Goal: Task Accomplishment & Management: Use online tool/utility

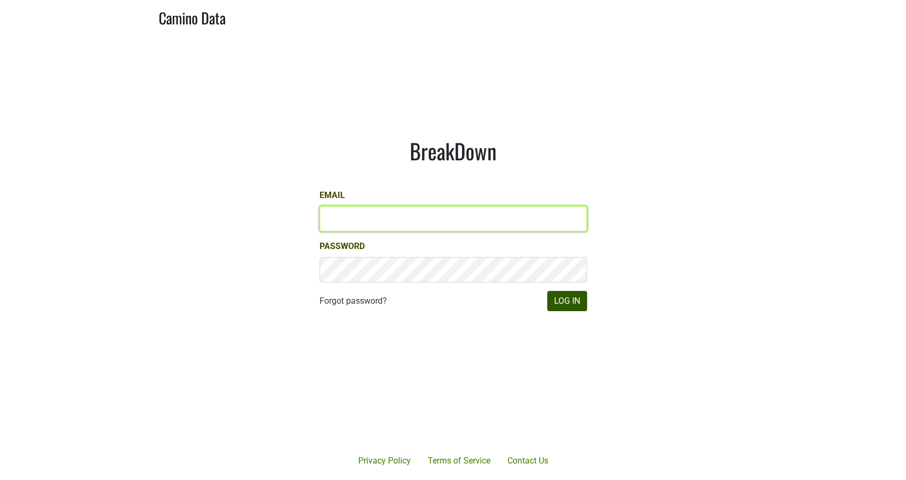
type input "[PERSON_NAME][EMAIL_ADDRESS][DOMAIN_NAME]"
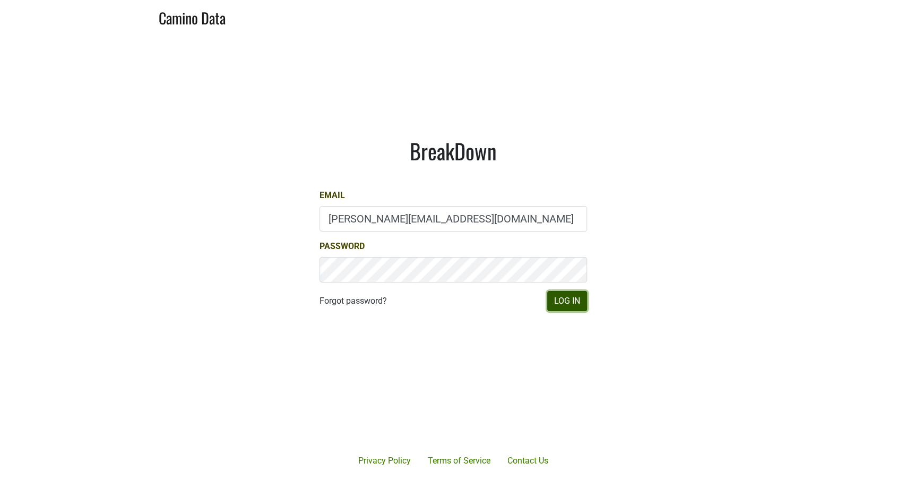
click at [564, 301] on button "Log In" at bounding box center [567, 301] width 40 height 20
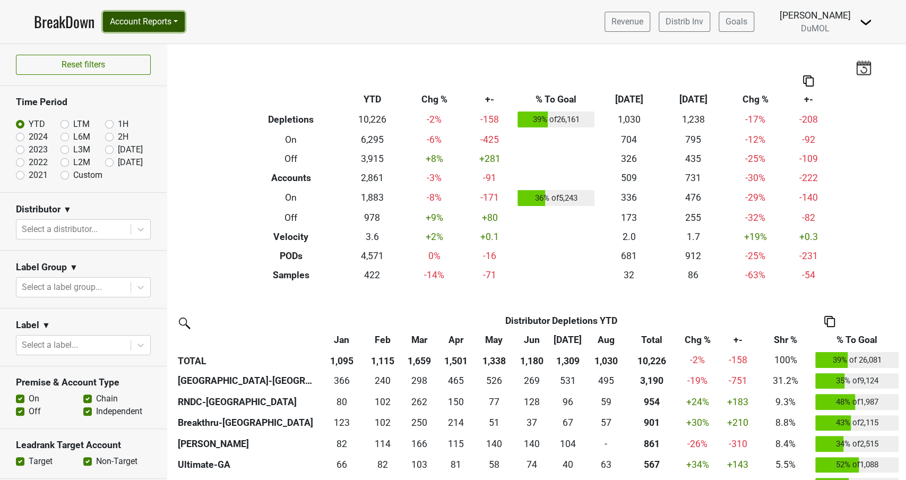
click at [153, 24] on button "Account Reports" at bounding box center [144, 22] width 82 height 20
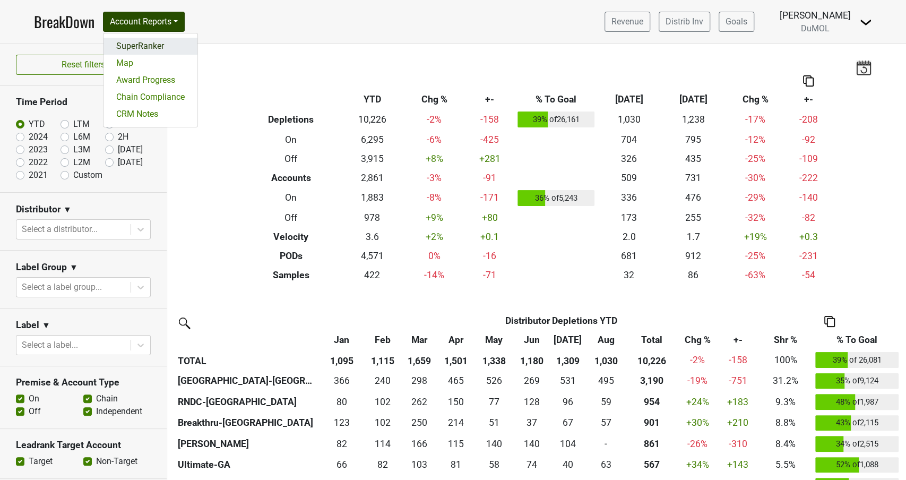
click at [143, 48] on link "SuperRanker" at bounding box center [150, 46] width 94 height 17
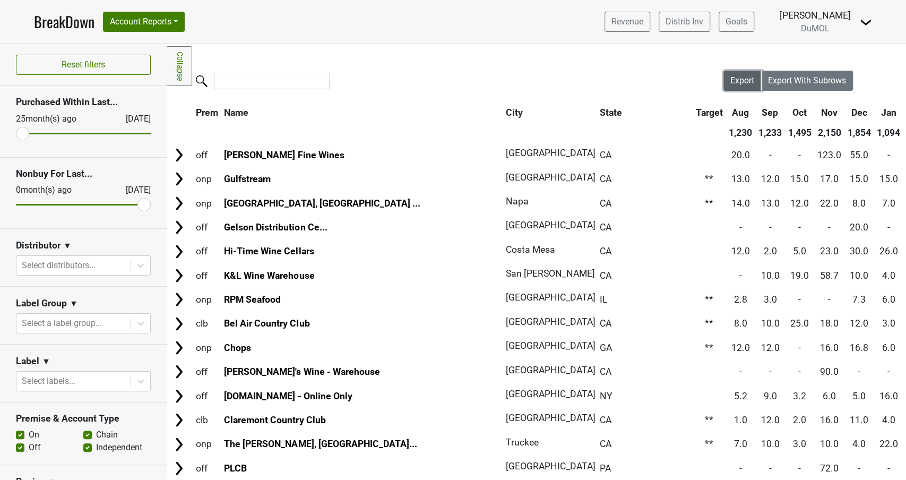
click at [741, 82] on span "Export" at bounding box center [742, 80] width 24 height 10
